Goal: Information Seeking & Learning: Learn about a topic

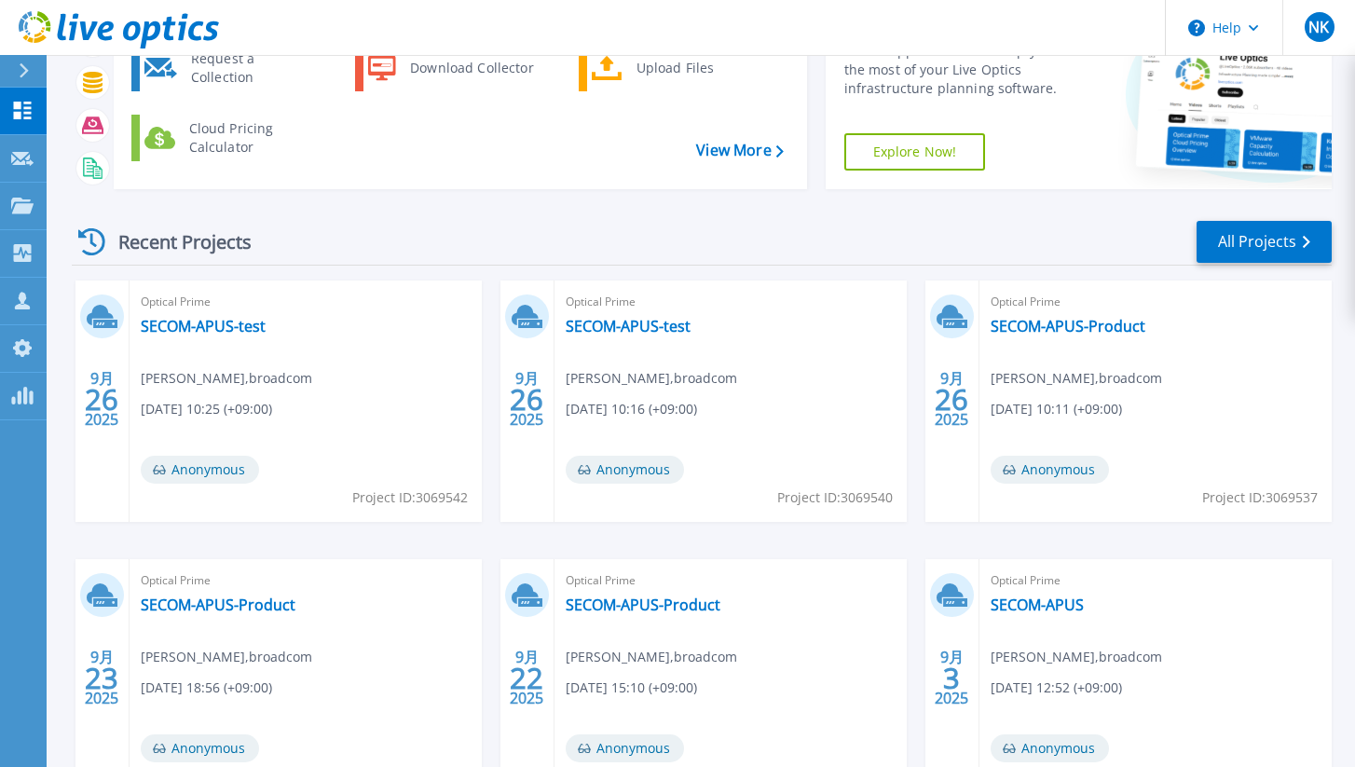
scroll to position [266, 0]
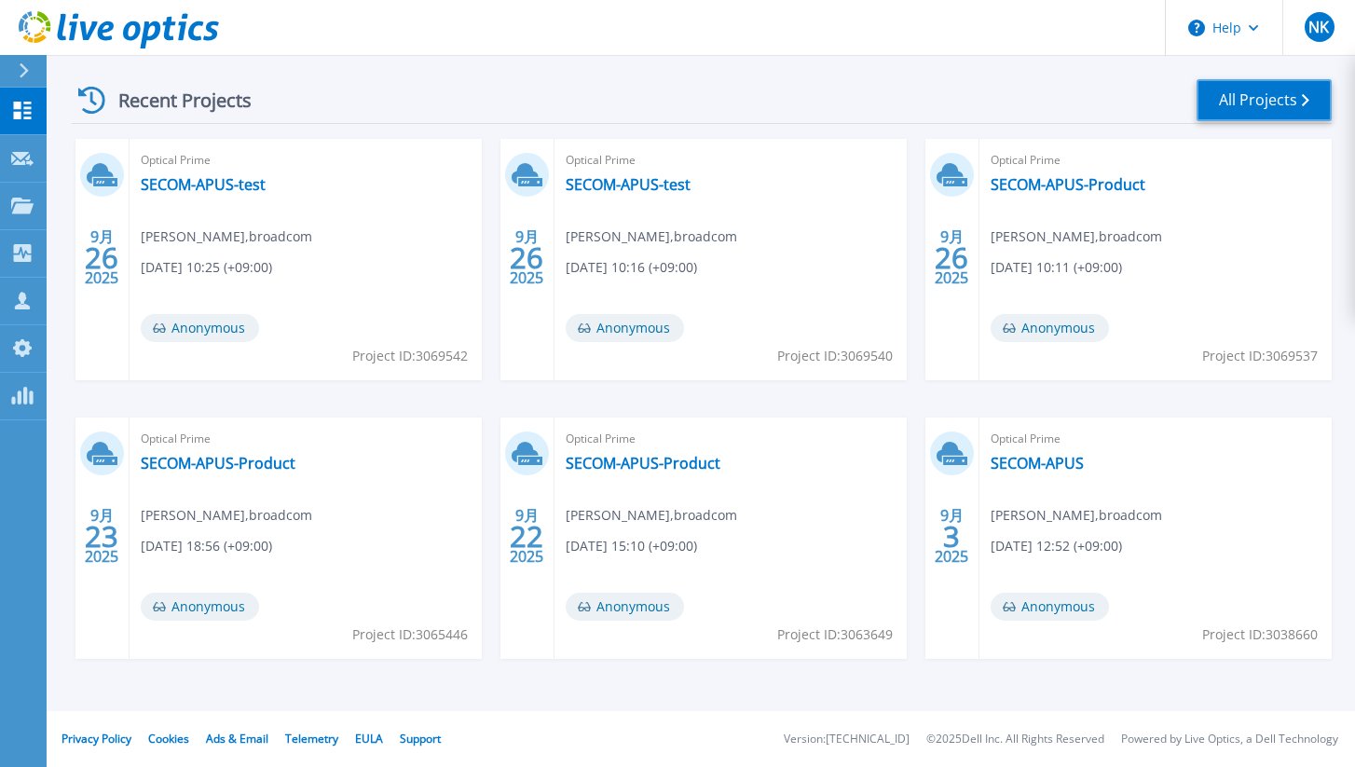
click at [1245, 106] on link "All Projects" at bounding box center [1264, 100] width 135 height 42
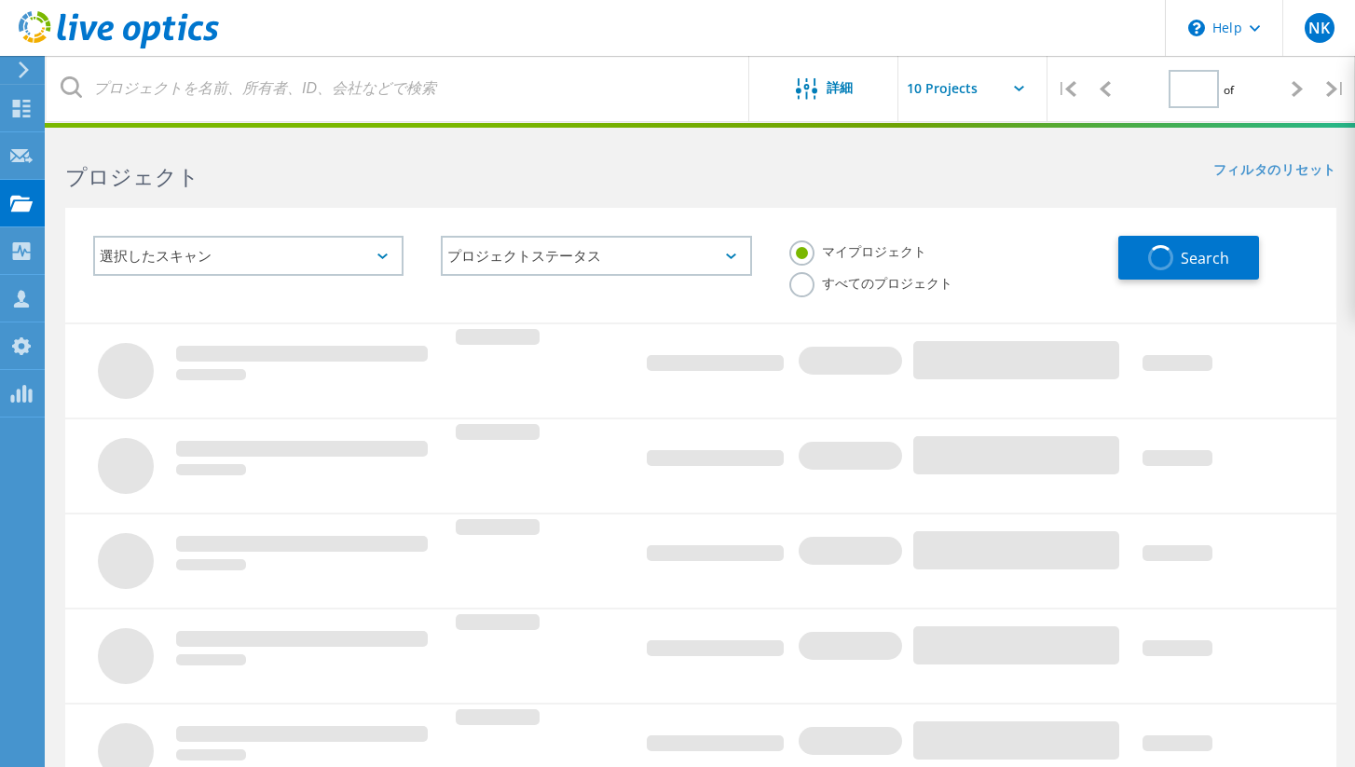
type input "1"
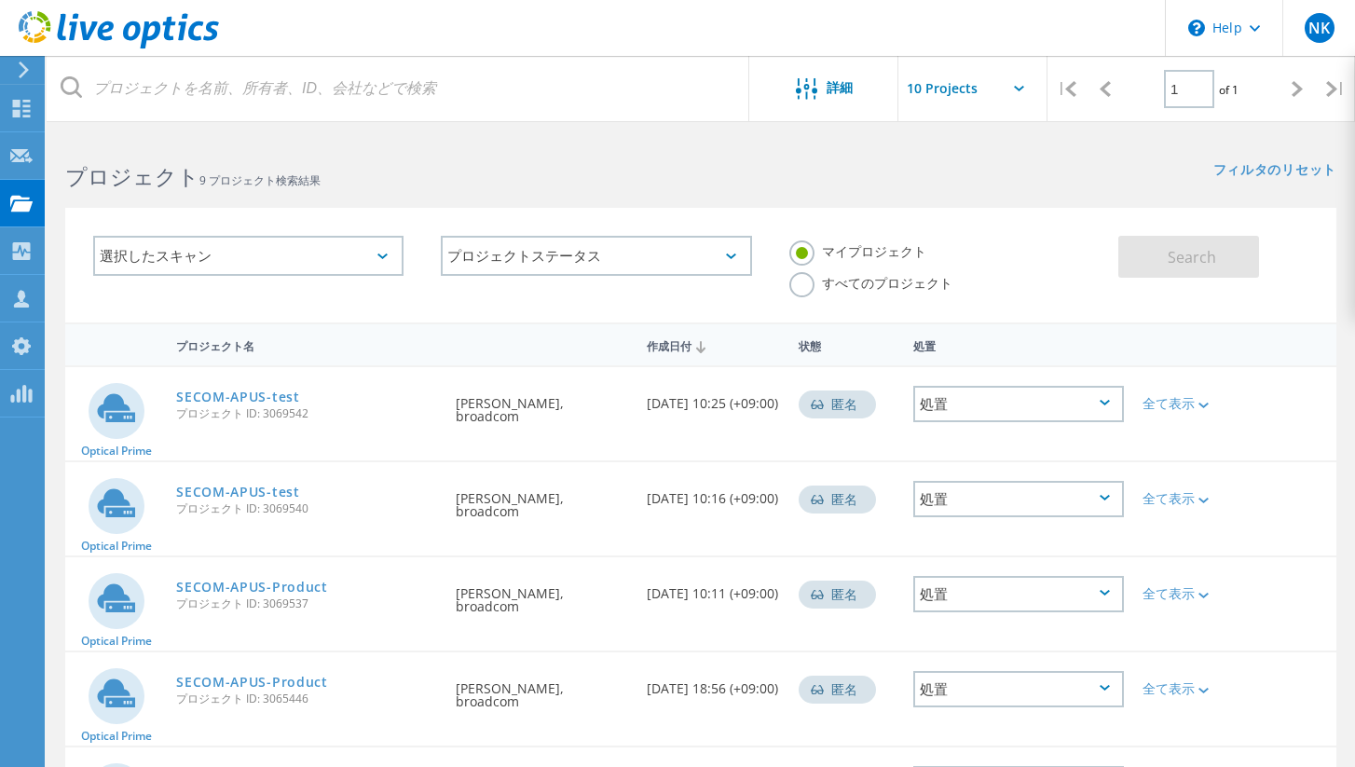
scroll to position [537, 0]
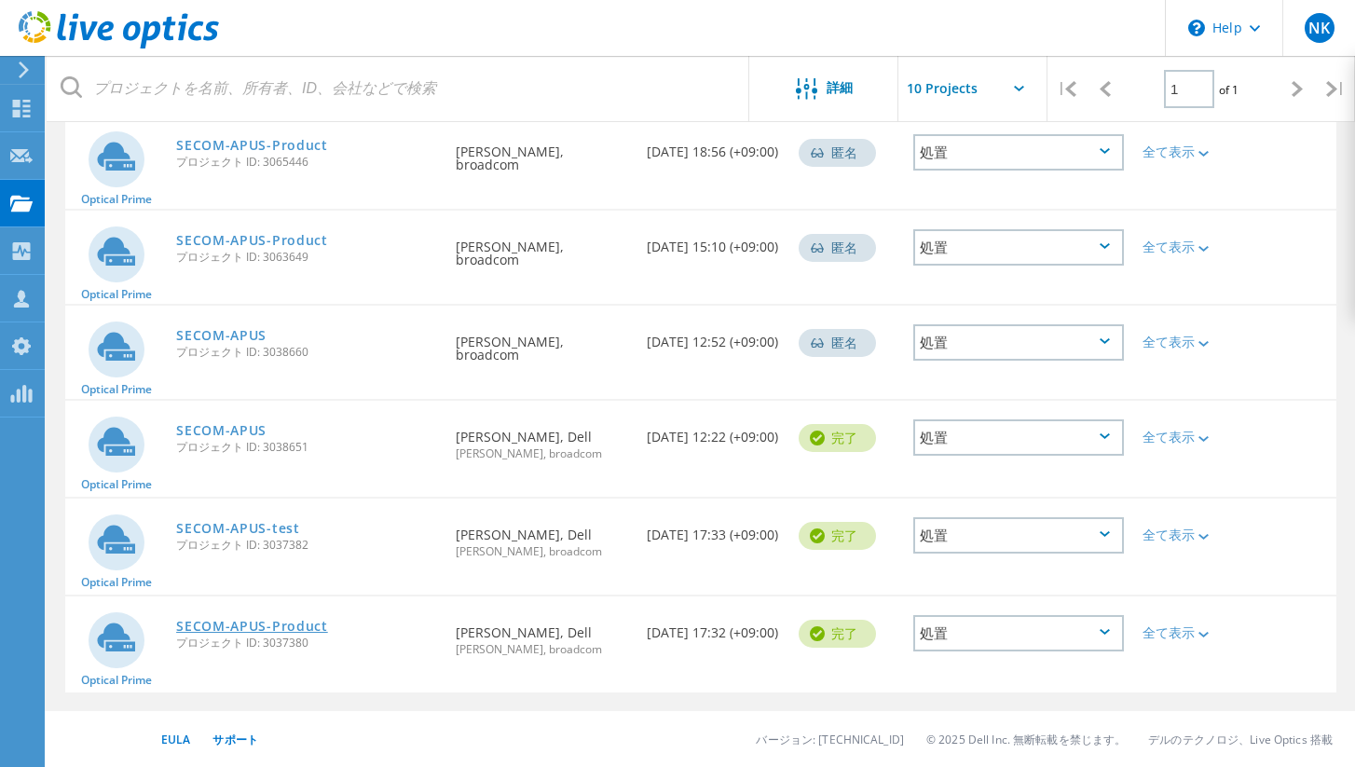
click at [297, 623] on link "SECOM-APUS-Product" at bounding box center [252, 626] width 152 height 13
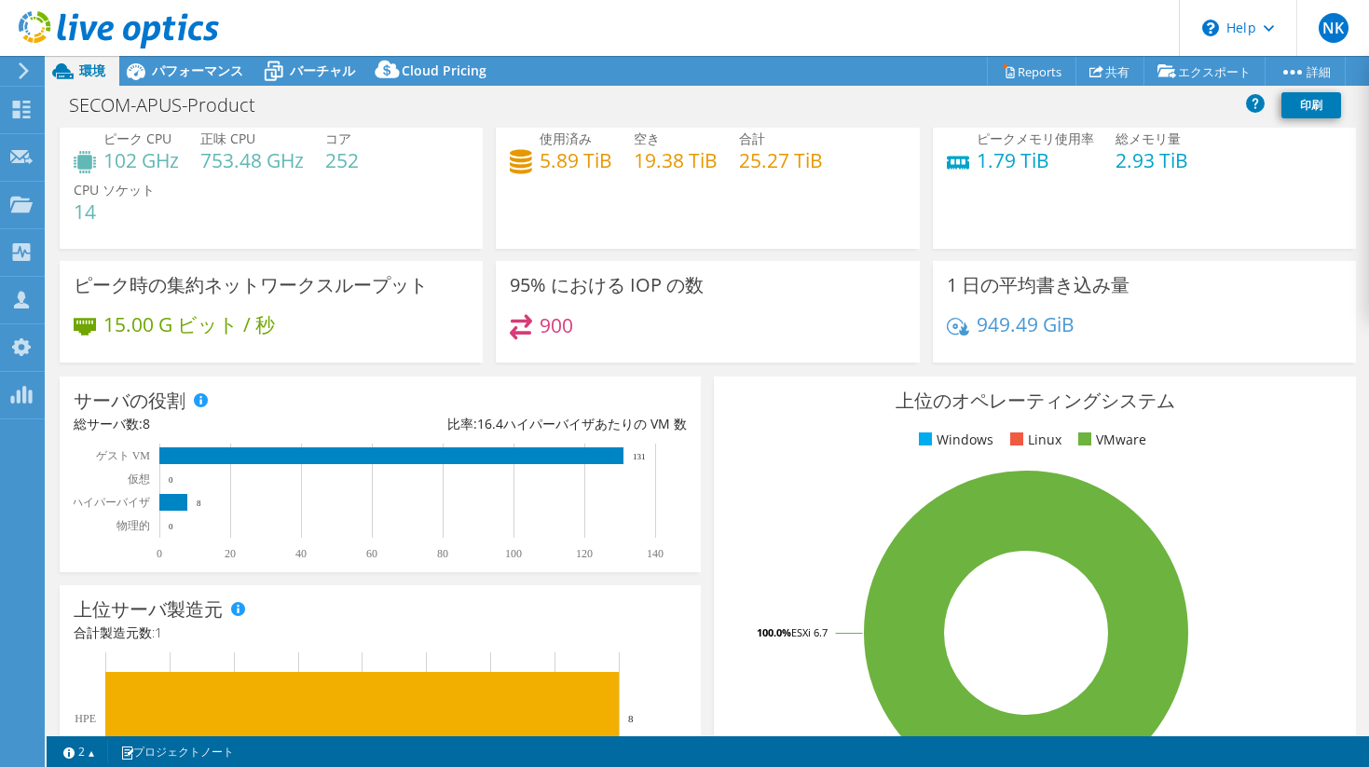
scroll to position [32, 0]
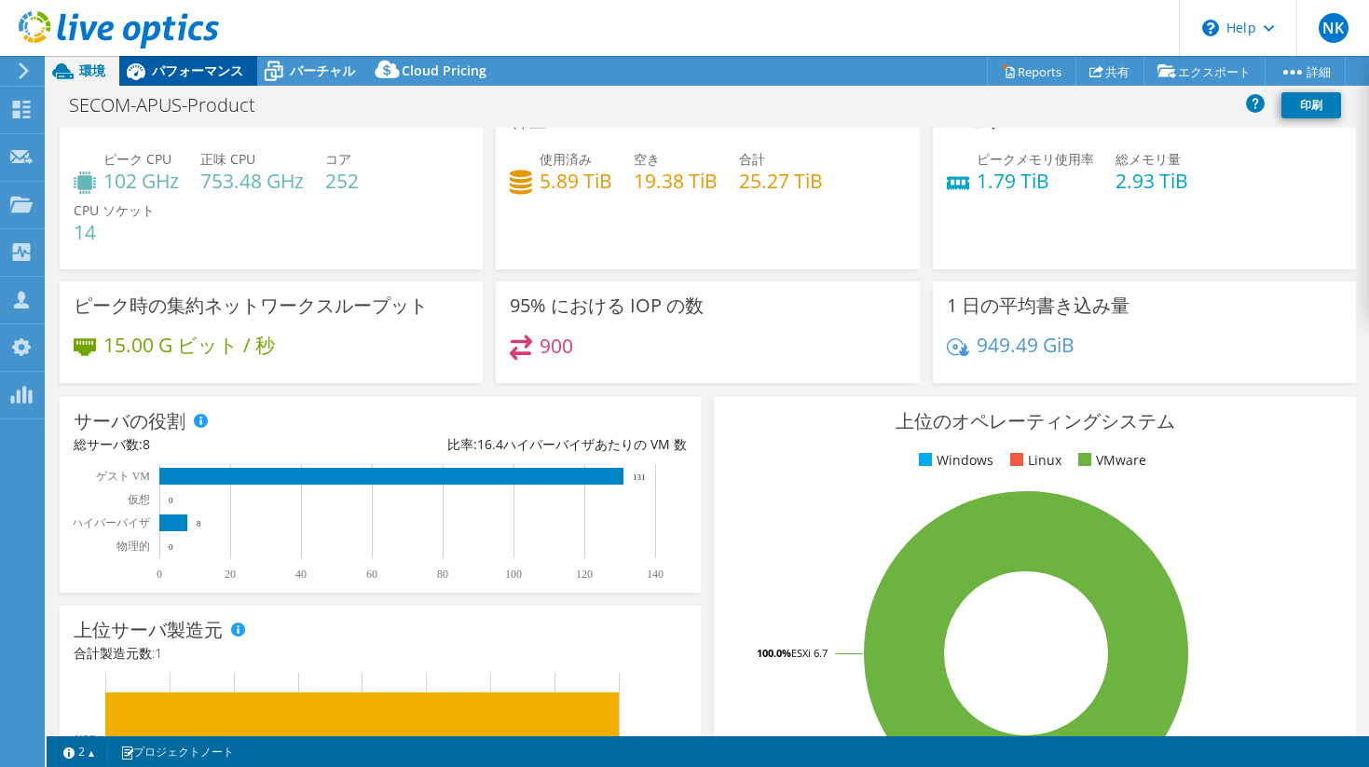
click at [219, 62] on span "パフォーマンス" at bounding box center [197, 71] width 91 height 18
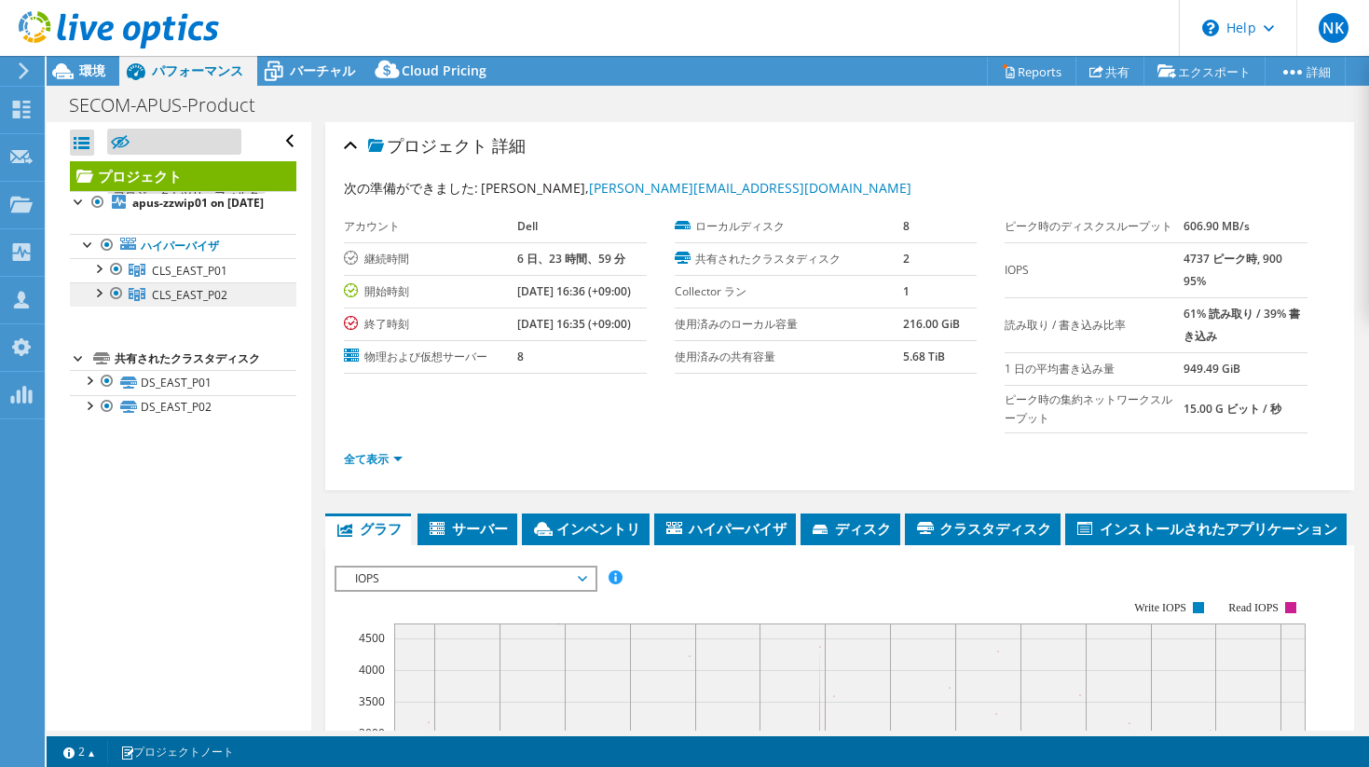
click at [197, 300] on link "CLS_EAST_P02" at bounding box center [183, 294] width 227 height 24
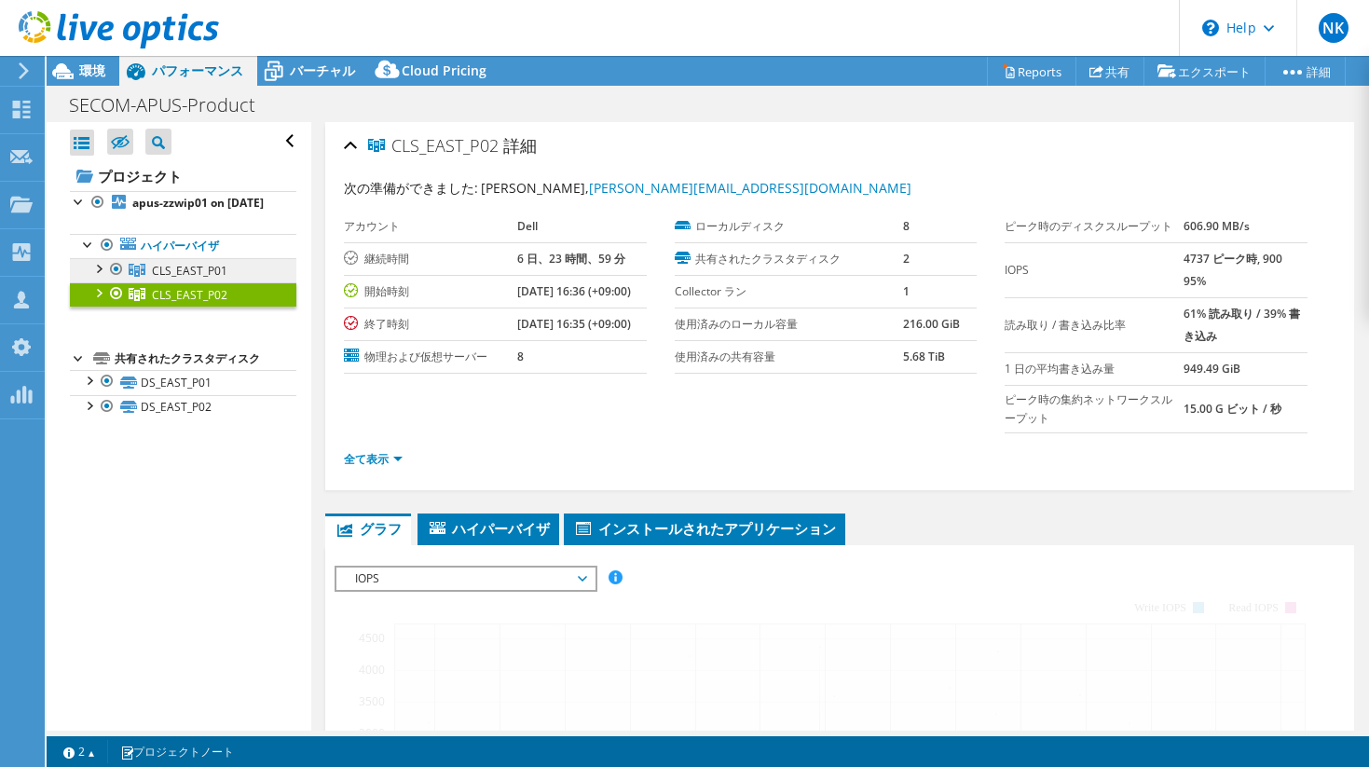
select select "Tokyo"
select select "JPY"
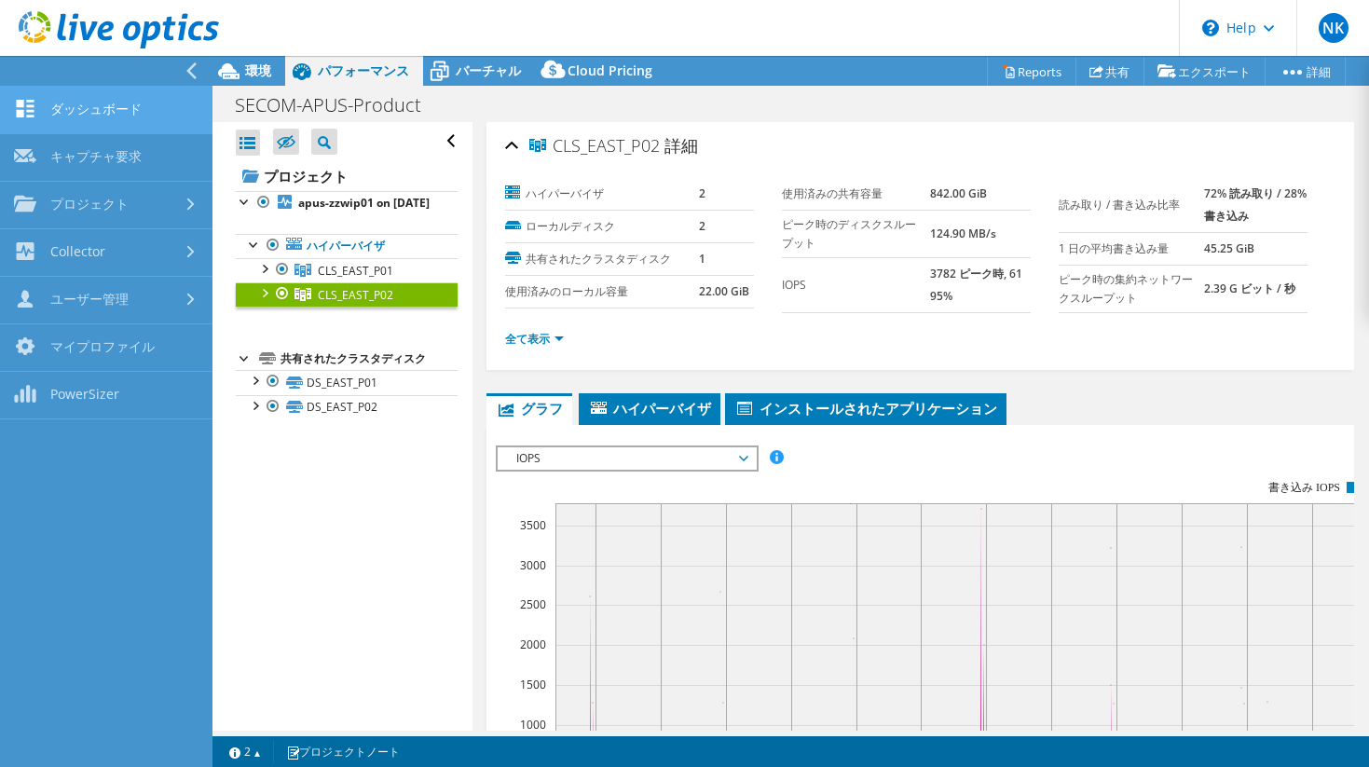
click at [144, 104] on link "ダッシュボード" at bounding box center [106, 111] width 213 height 48
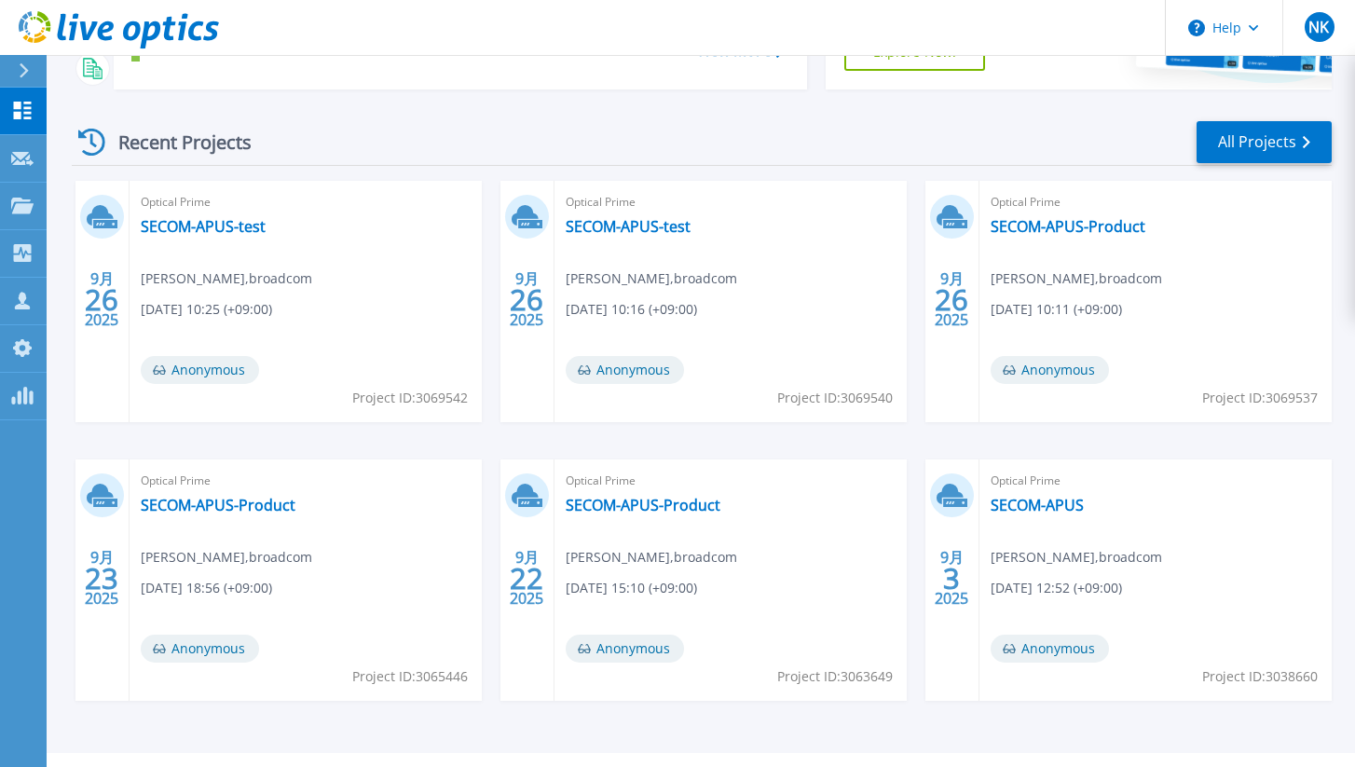
scroll to position [190, 0]
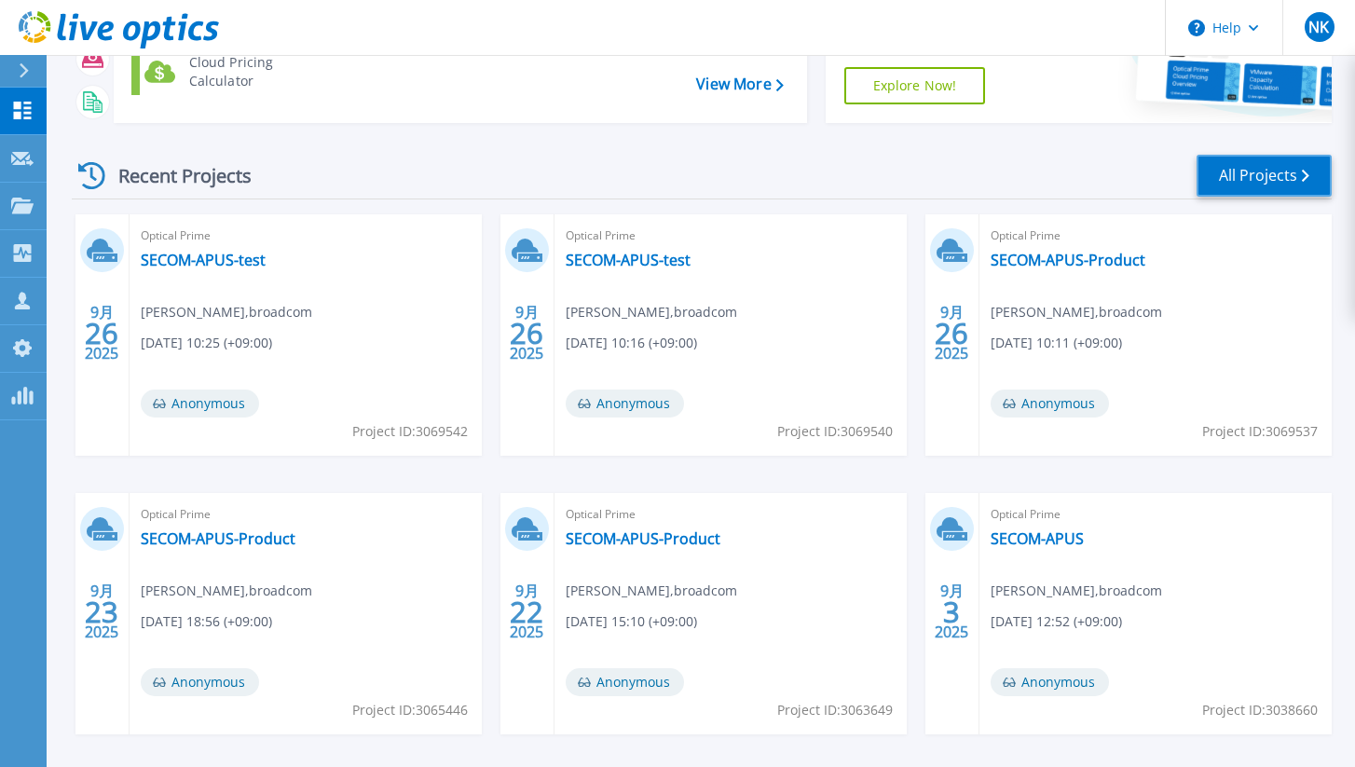
click at [1253, 185] on link "All Projects" at bounding box center [1264, 176] width 135 height 42
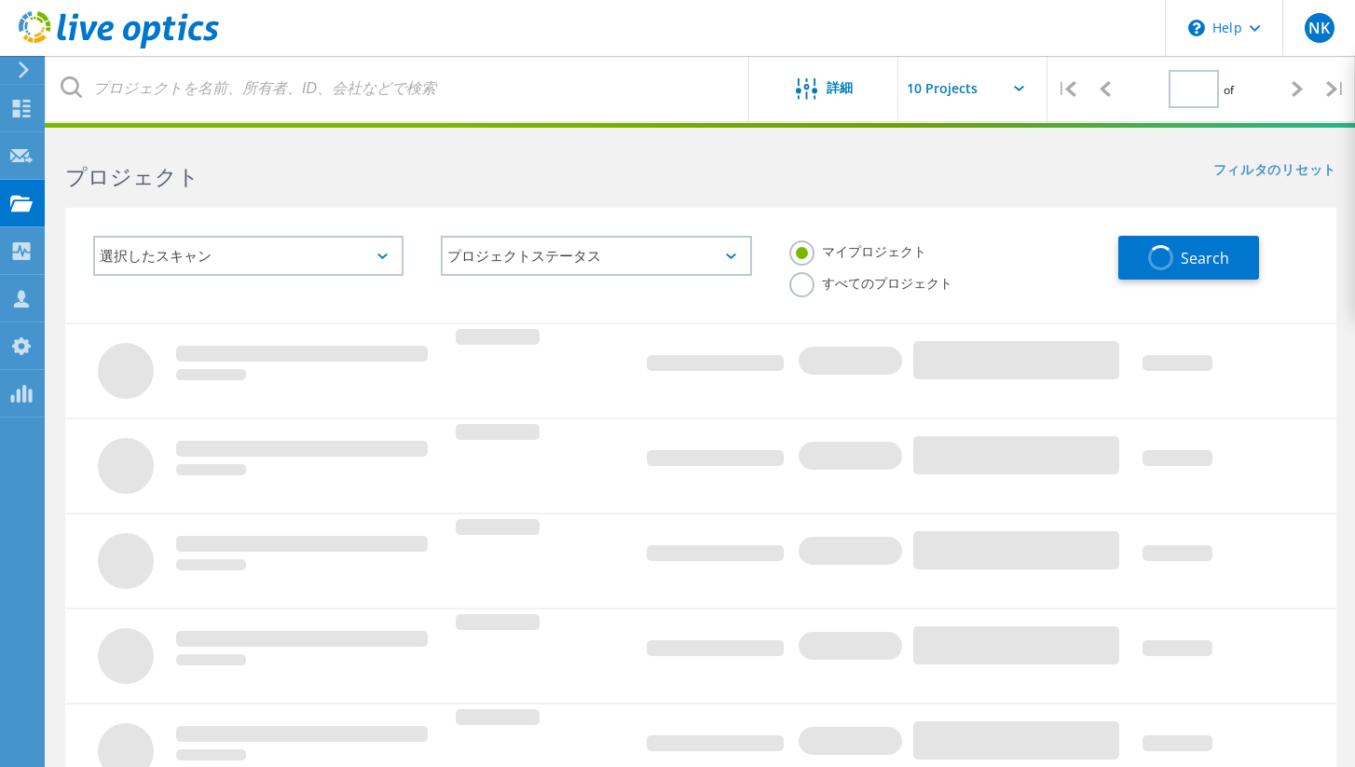
type input "1"
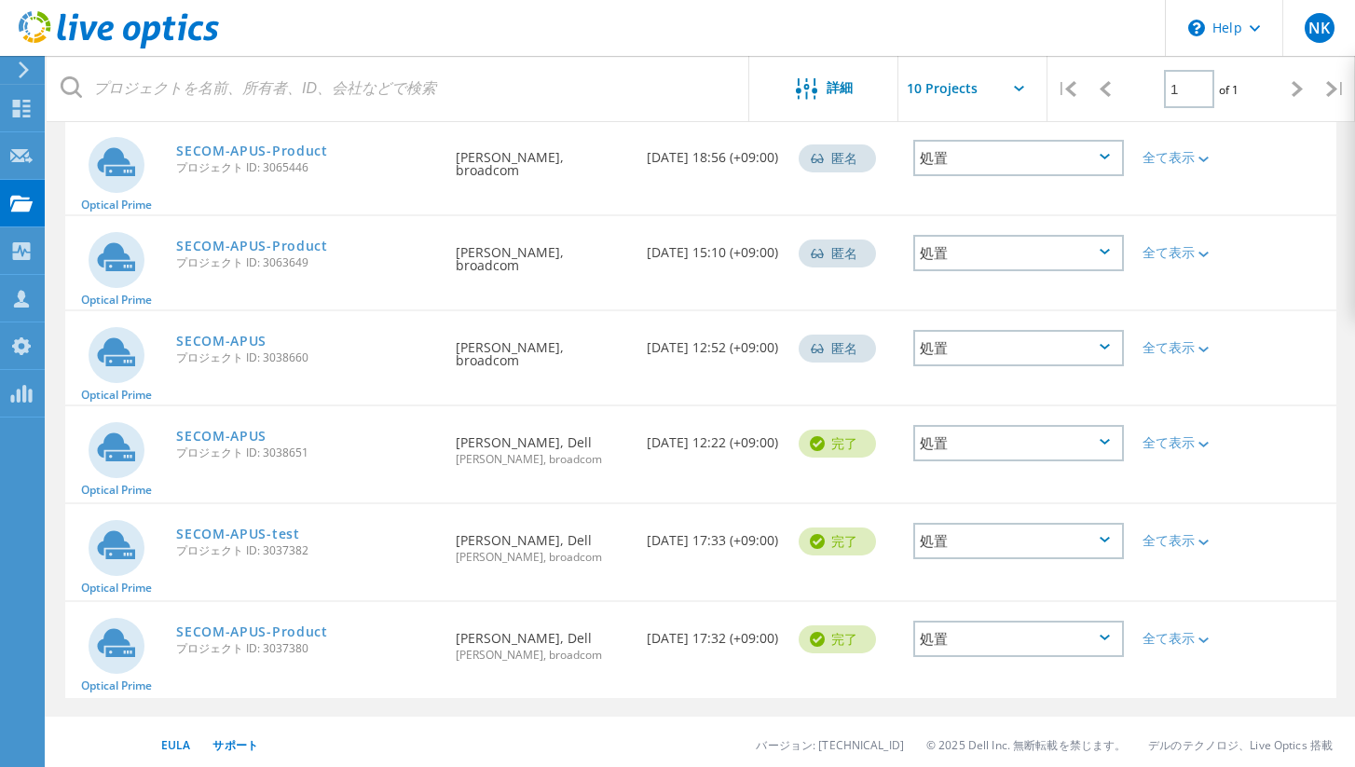
scroll to position [537, 0]
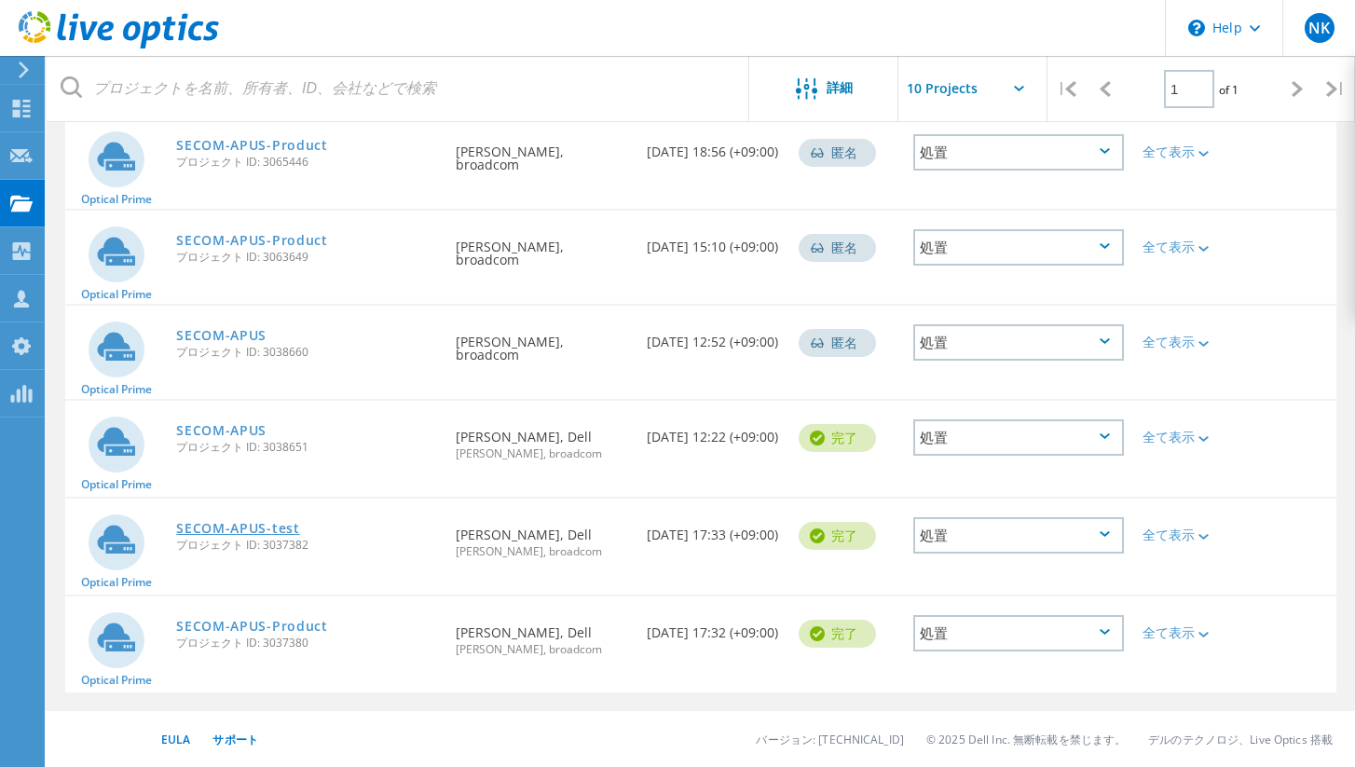
click at [279, 534] on link "SECOM-APUS-test" at bounding box center [238, 528] width 124 height 13
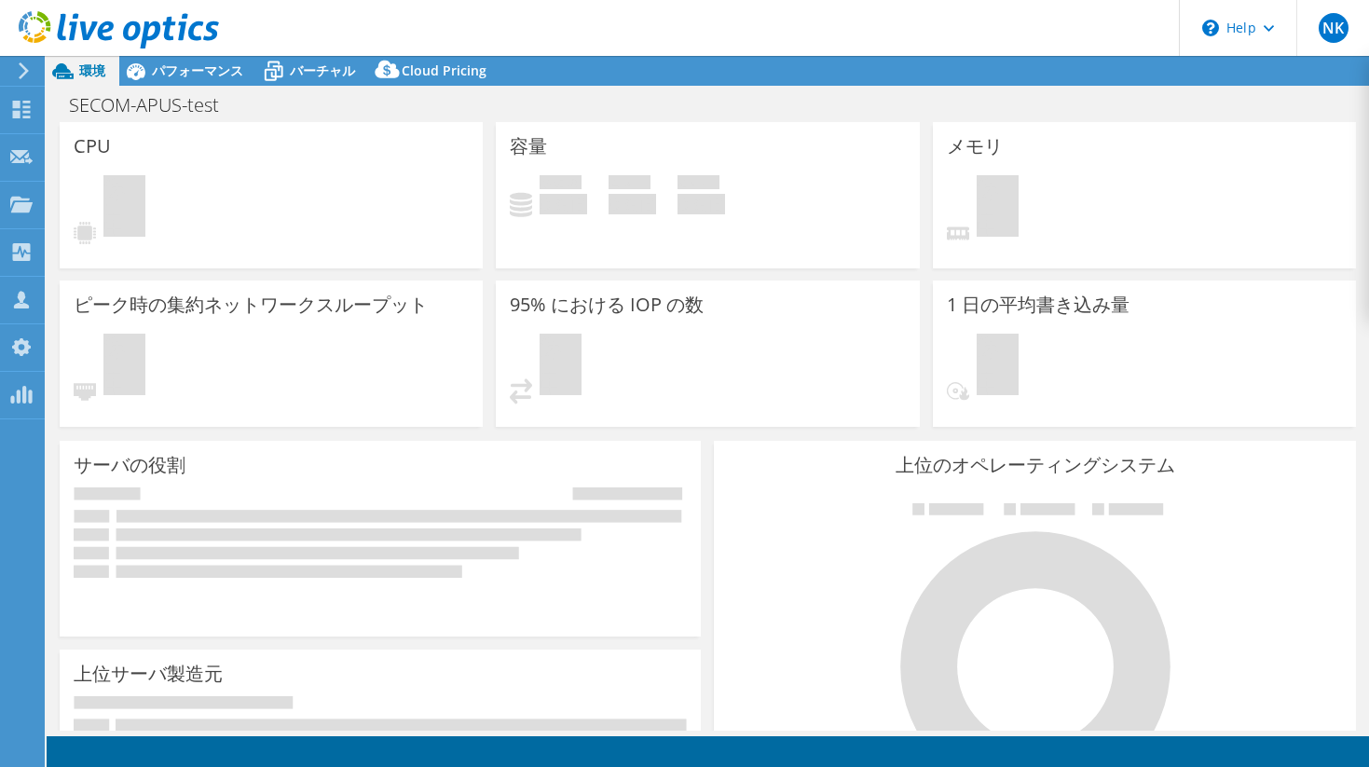
select select "[GEOGRAPHIC_DATA]"
select select "JPY"
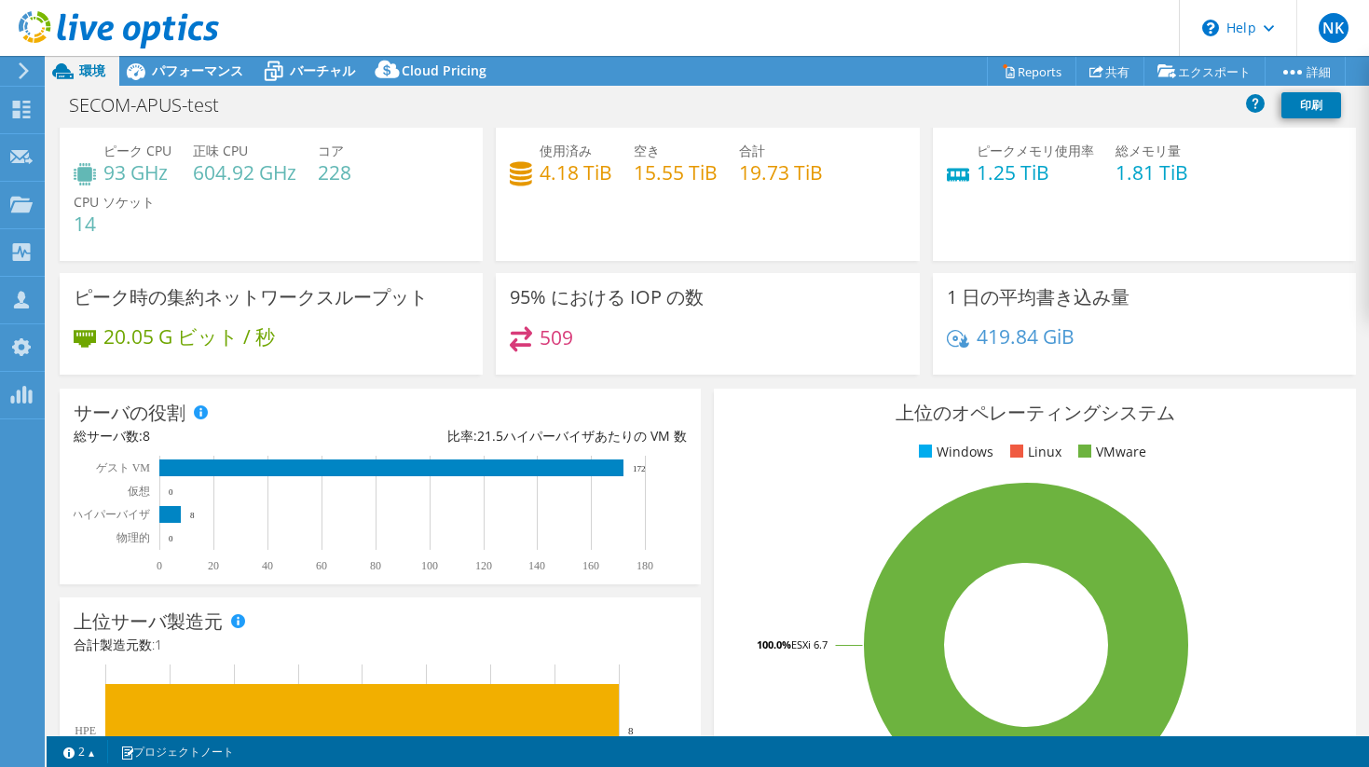
drag, startPoint x: 213, startPoint y: 78, endPoint x: 120, endPoint y: 223, distance: 171.5
click at [213, 78] on span "パフォーマンス" at bounding box center [197, 71] width 91 height 18
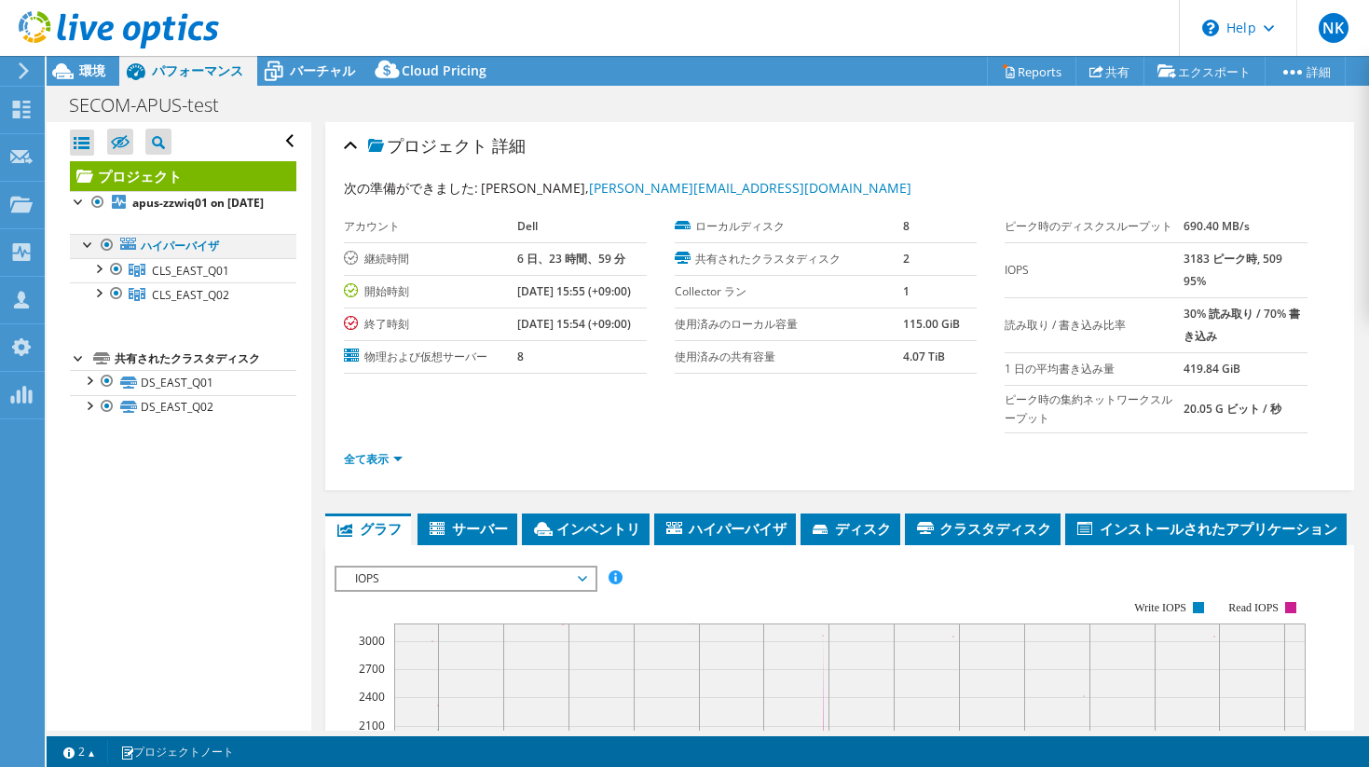
scroll to position [0, 0]
click at [168, 303] on span "CLS_EAST_Q02" at bounding box center [190, 295] width 77 height 16
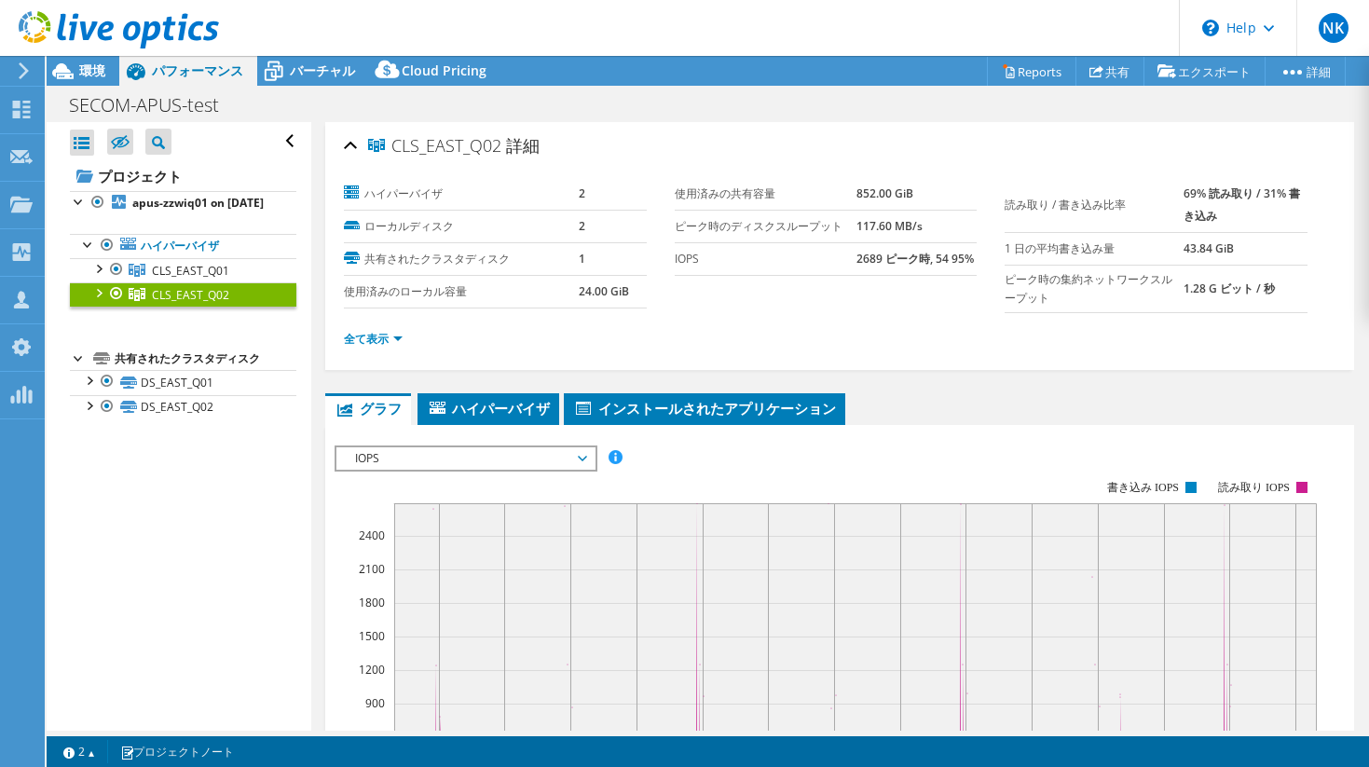
click at [24, 67] on use at bounding box center [24, 70] width 10 height 17
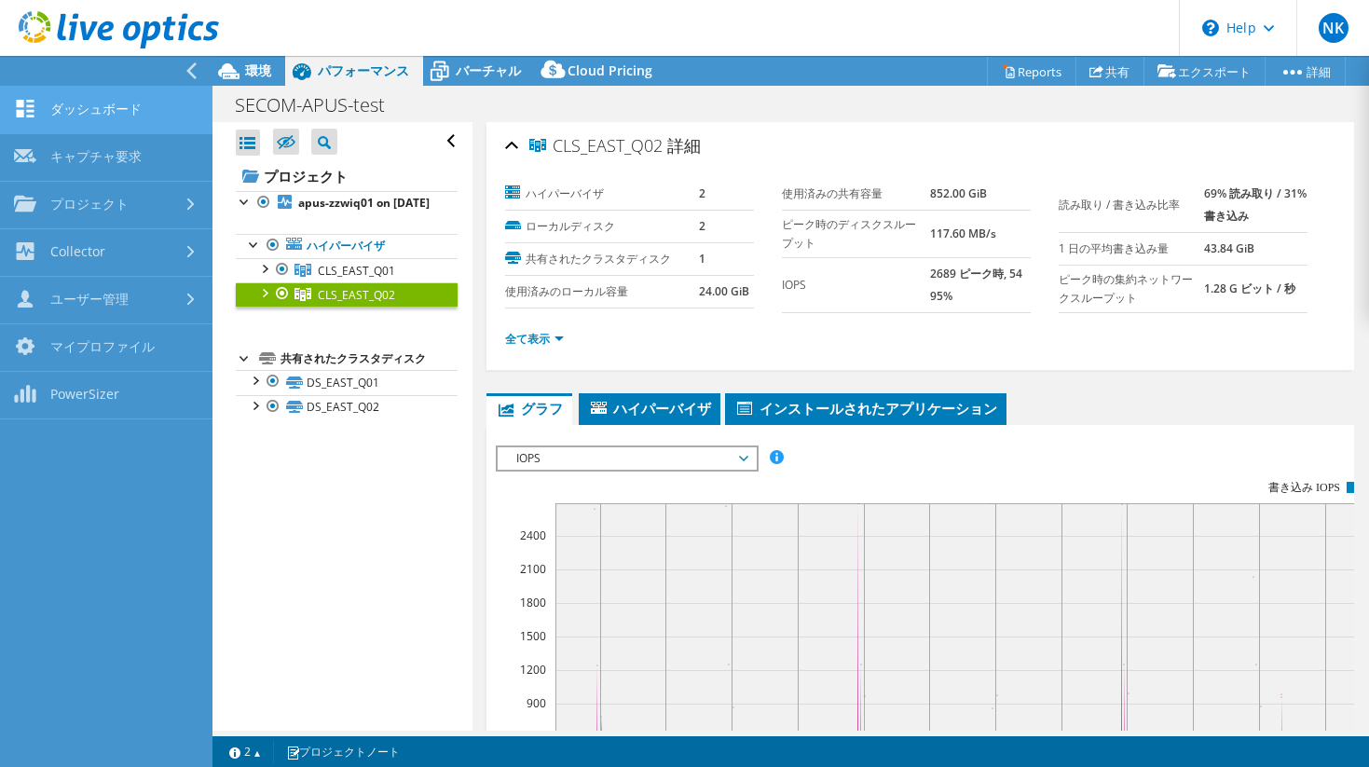
click at [156, 108] on link "ダッシュボード" at bounding box center [106, 111] width 213 height 48
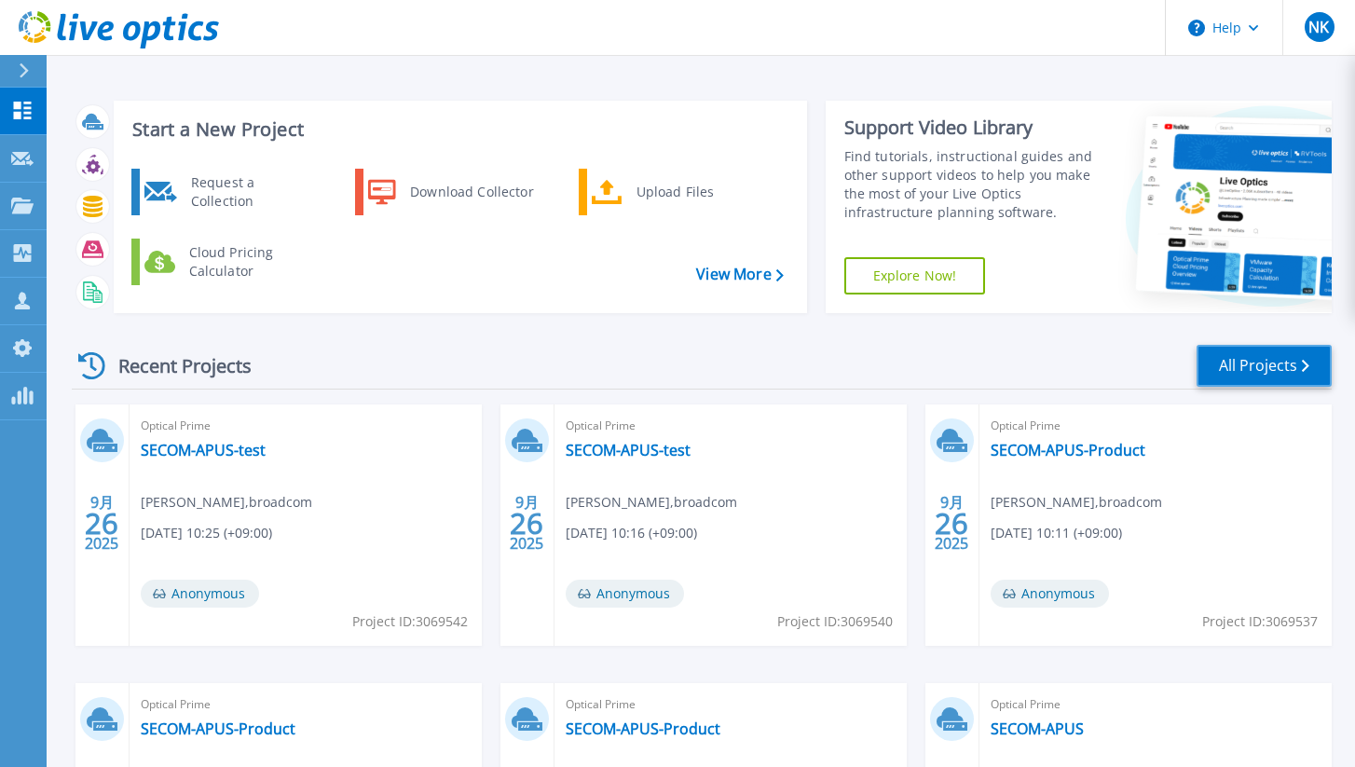
click at [1273, 369] on link "All Projects" at bounding box center [1264, 366] width 135 height 42
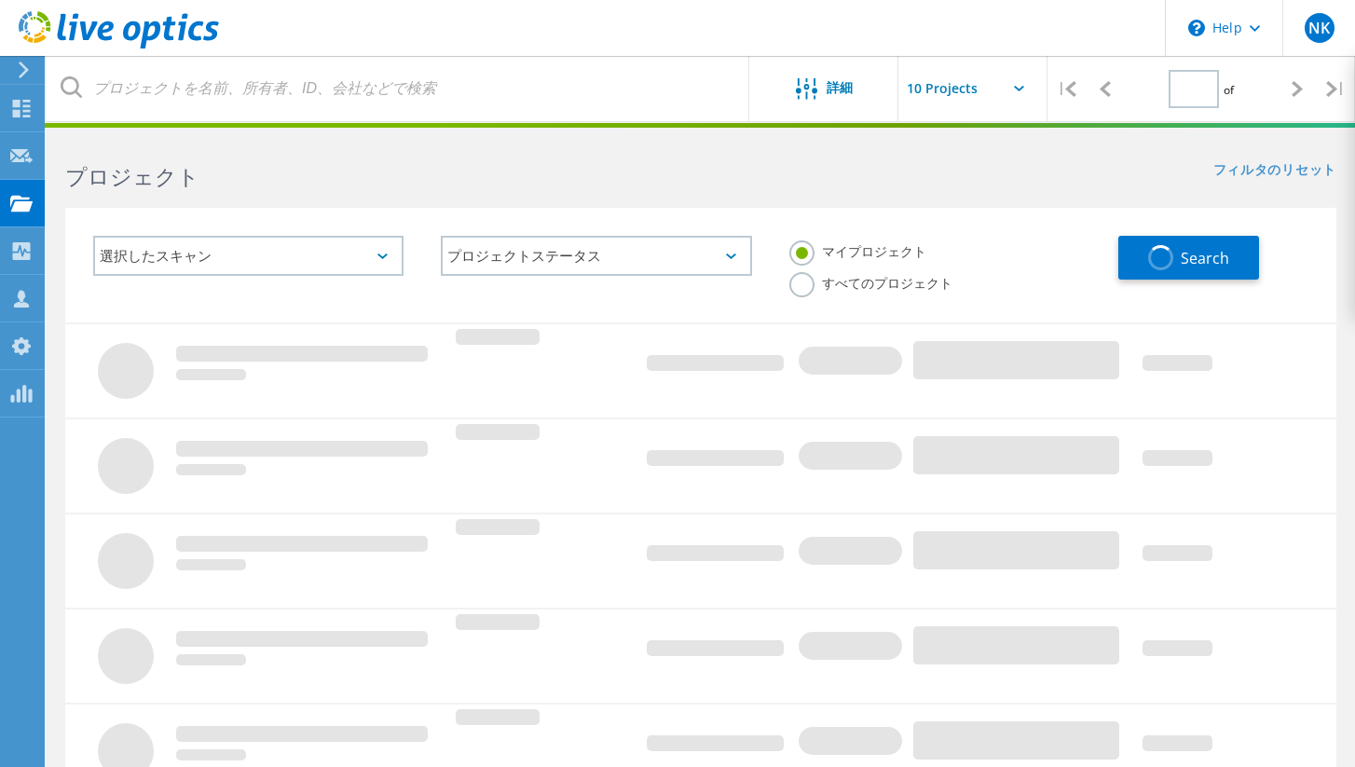
type input "1"
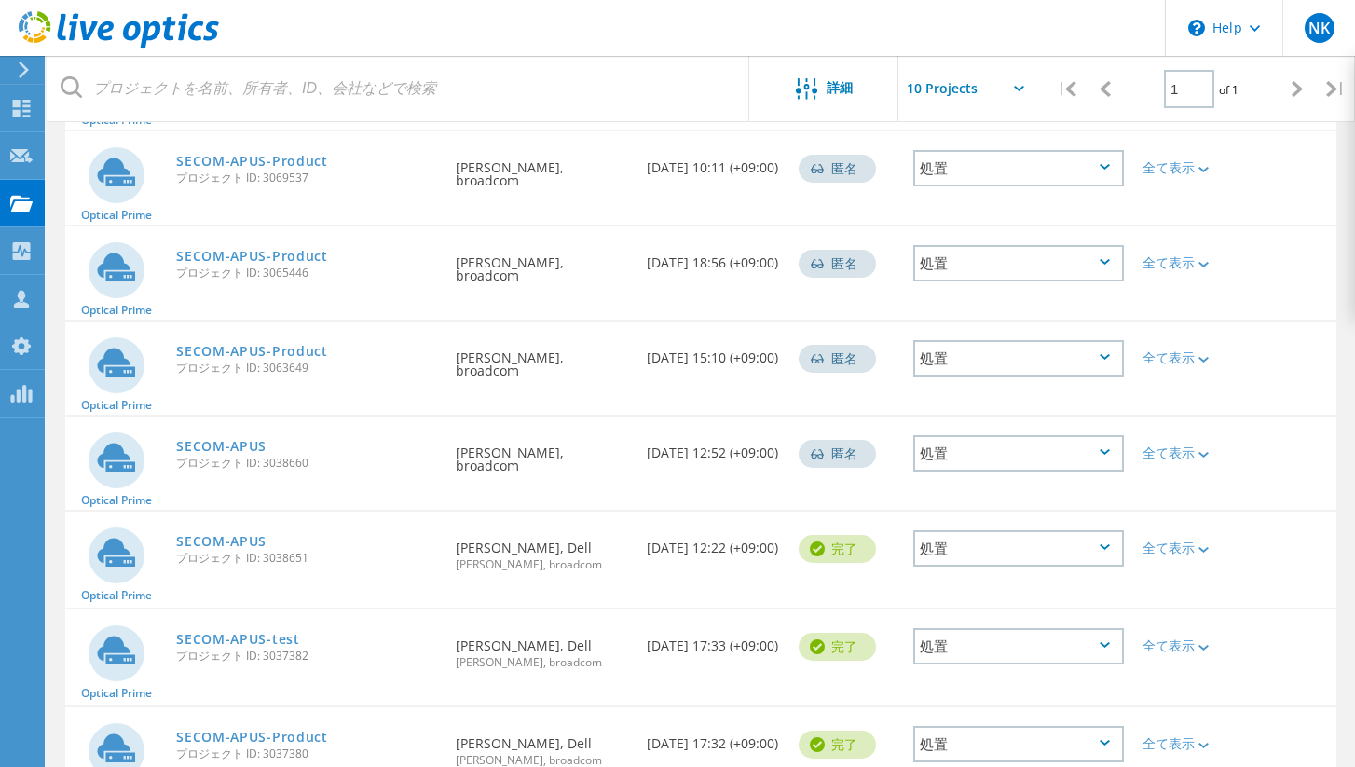
scroll to position [537, 0]
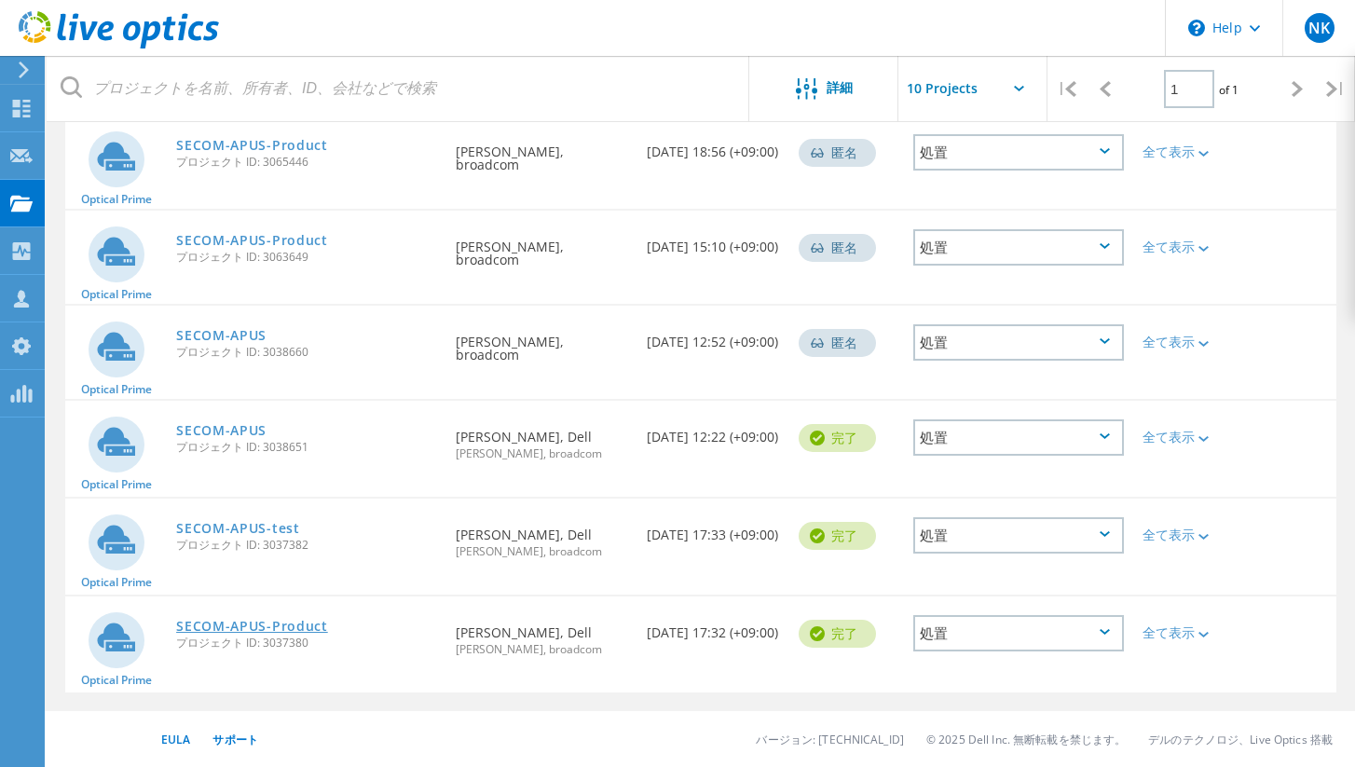
click at [307, 625] on link "SECOM-APUS-Product" at bounding box center [252, 626] width 152 height 13
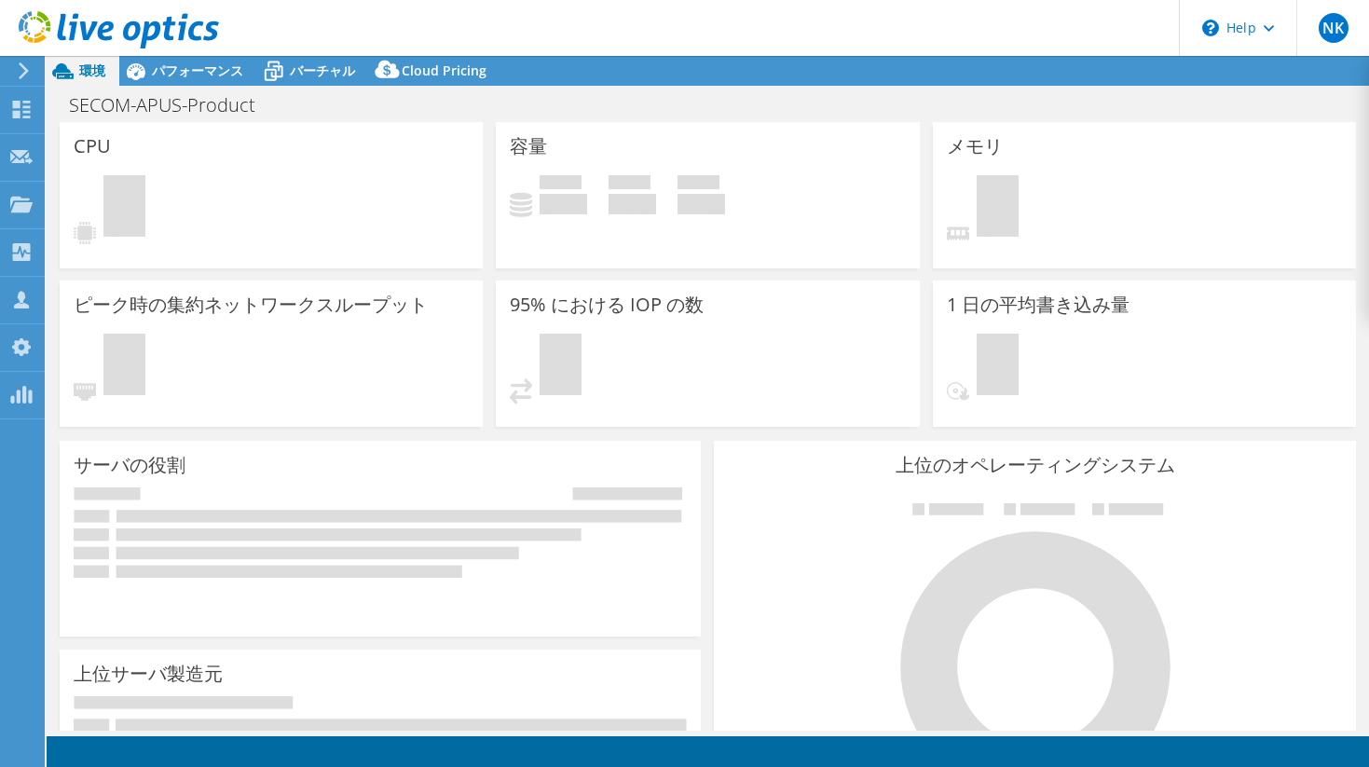
select select "[GEOGRAPHIC_DATA]"
select select "JPY"
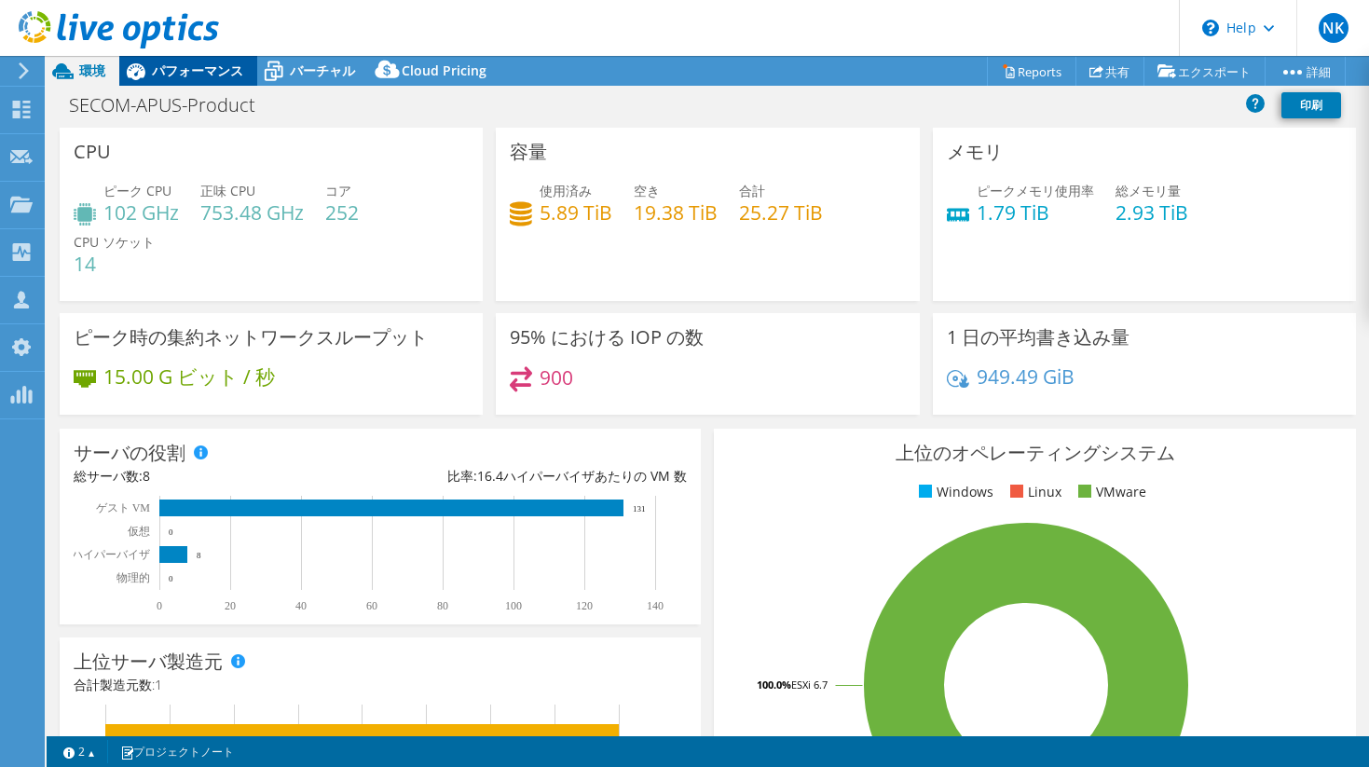
click at [160, 72] on span "パフォーマンス" at bounding box center [197, 71] width 91 height 18
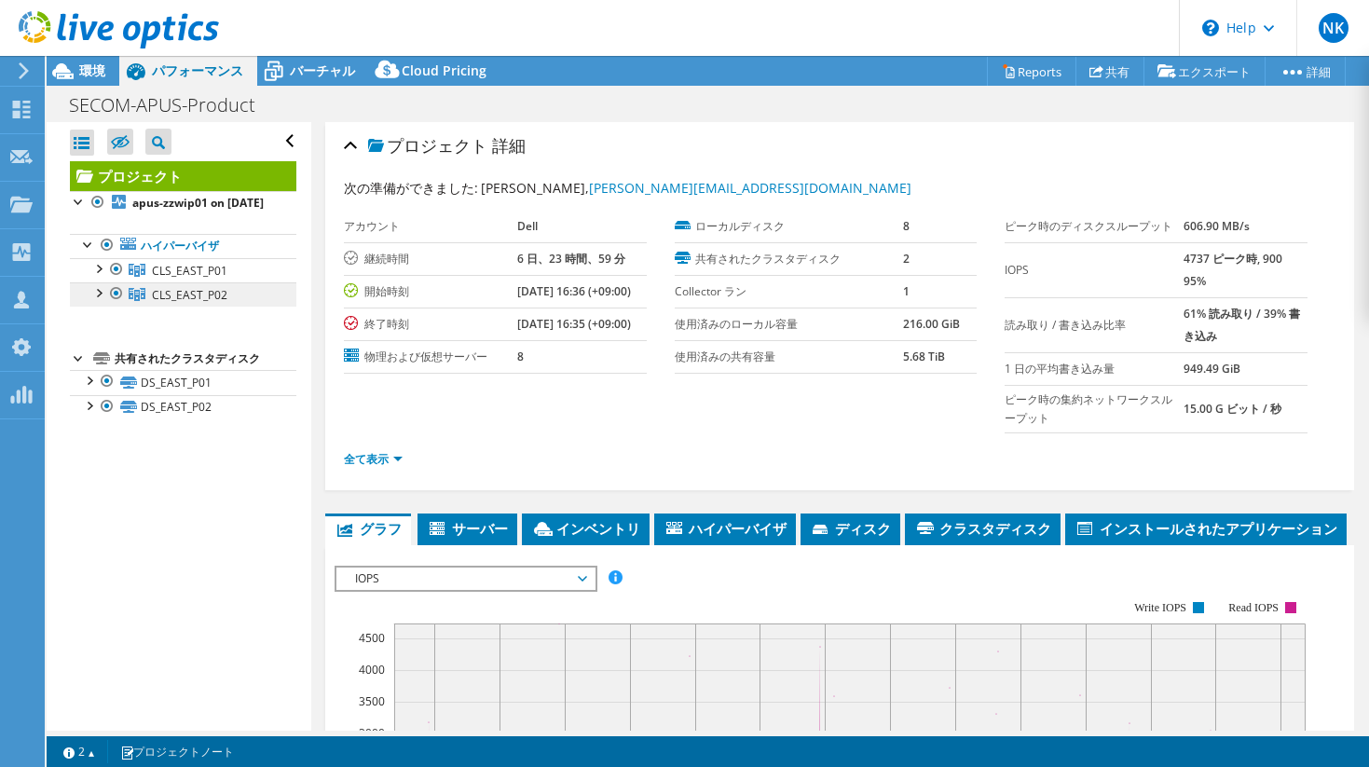
click at [188, 303] on span "CLS_EAST_P02" at bounding box center [190, 295] width 76 height 16
